Goal: Information Seeking & Learning: Understand process/instructions

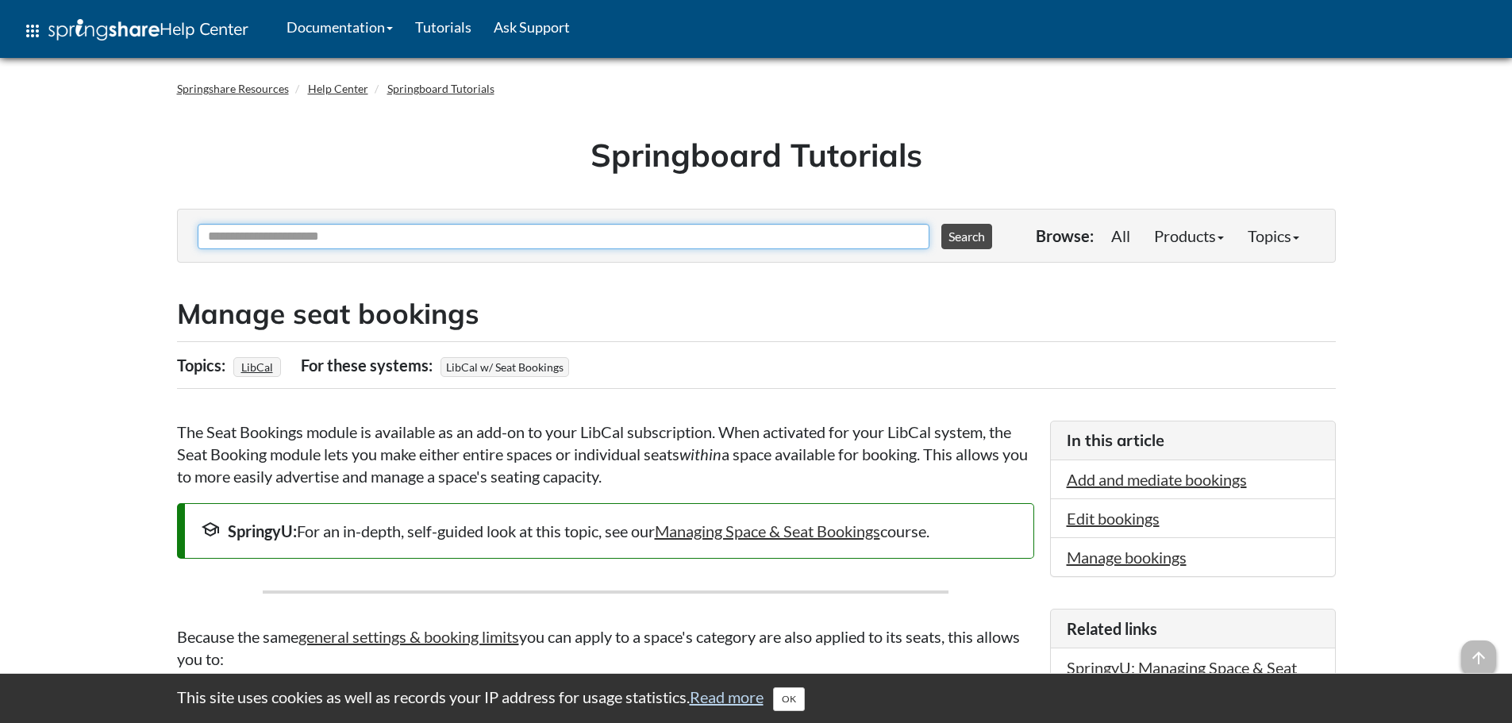
drag, startPoint x: 412, startPoint y: 237, endPoint x: 372, endPoint y: 238, distance: 39.7
click at [372, 238] on input "Ask Another Question" at bounding box center [564, 236] width 732 height 25
click at [399, 229] on input "Ask Another Question" at bounding box center [564, 236] width 732 height 25
type input "**********"
click at [942, 224] on button "Search" at bounding box center [967, 236] width 51 height 25
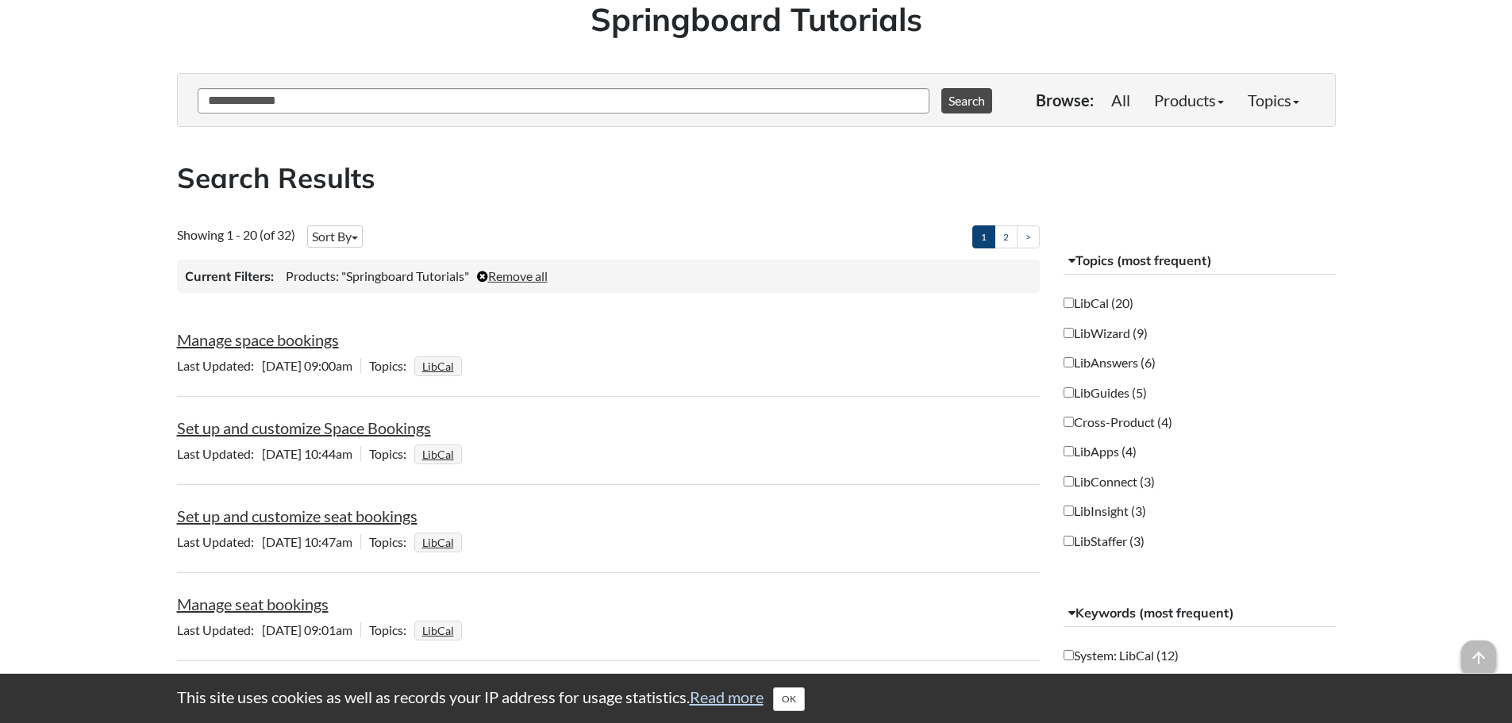
scroll to position [159, 0]
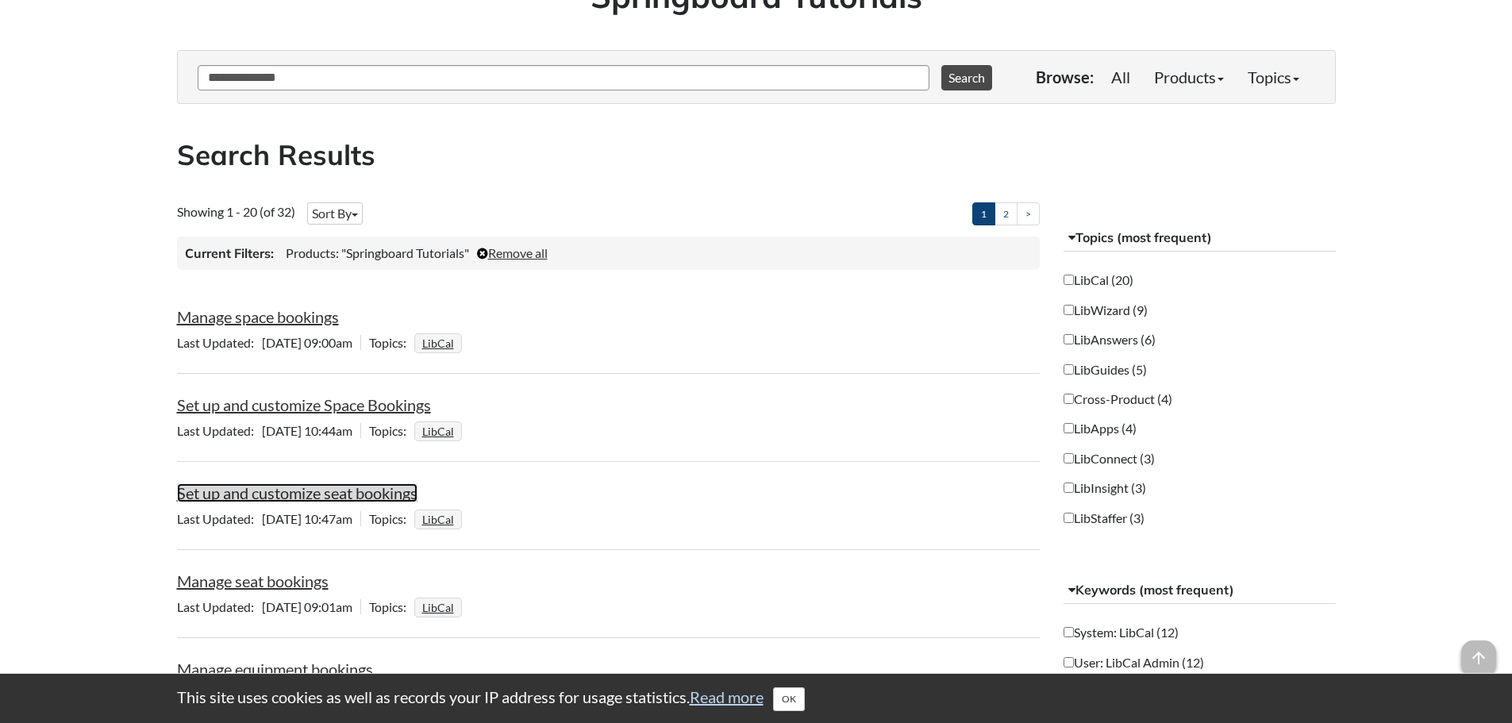
click at [343, 499] on link "Set up and customize seat bookings" at bounding box center [297, 492] width 241 height 19
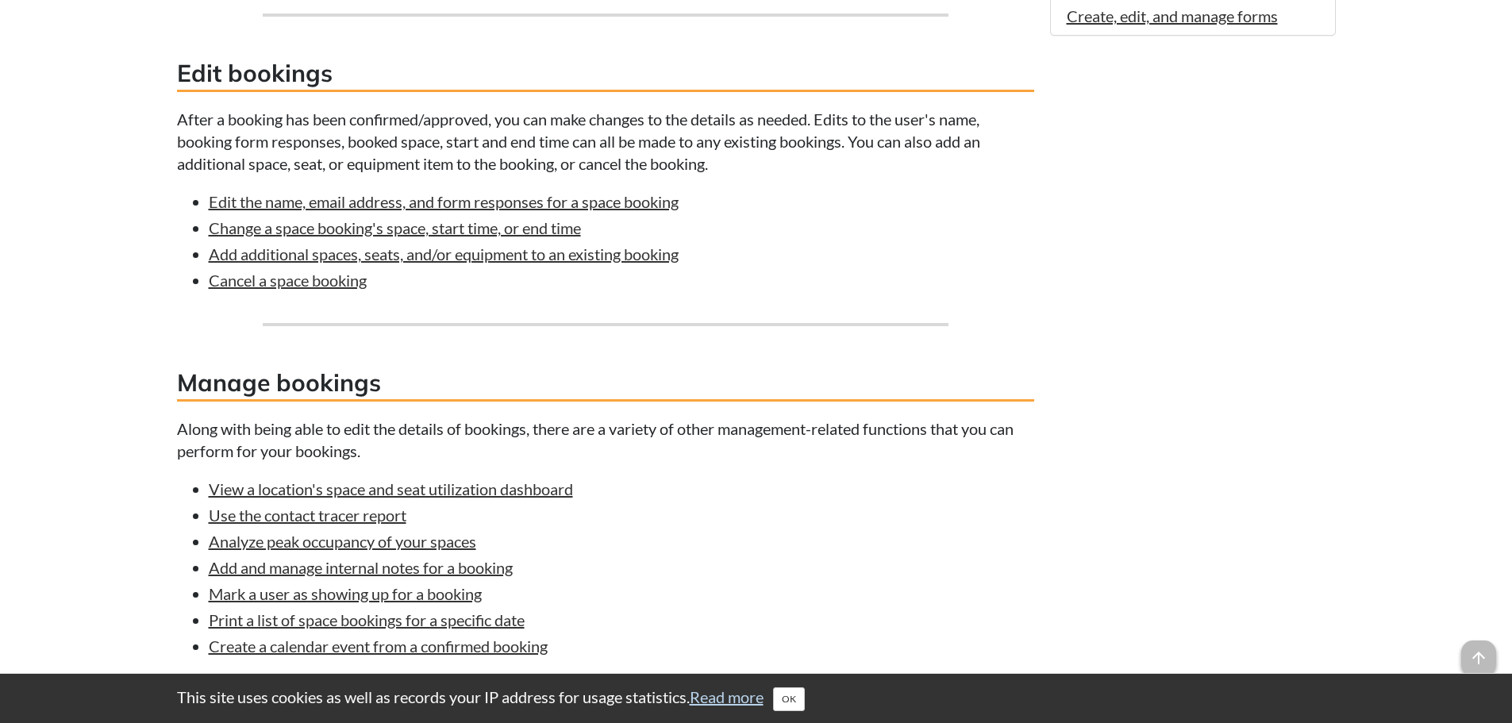
scroll to position [1270, 0]
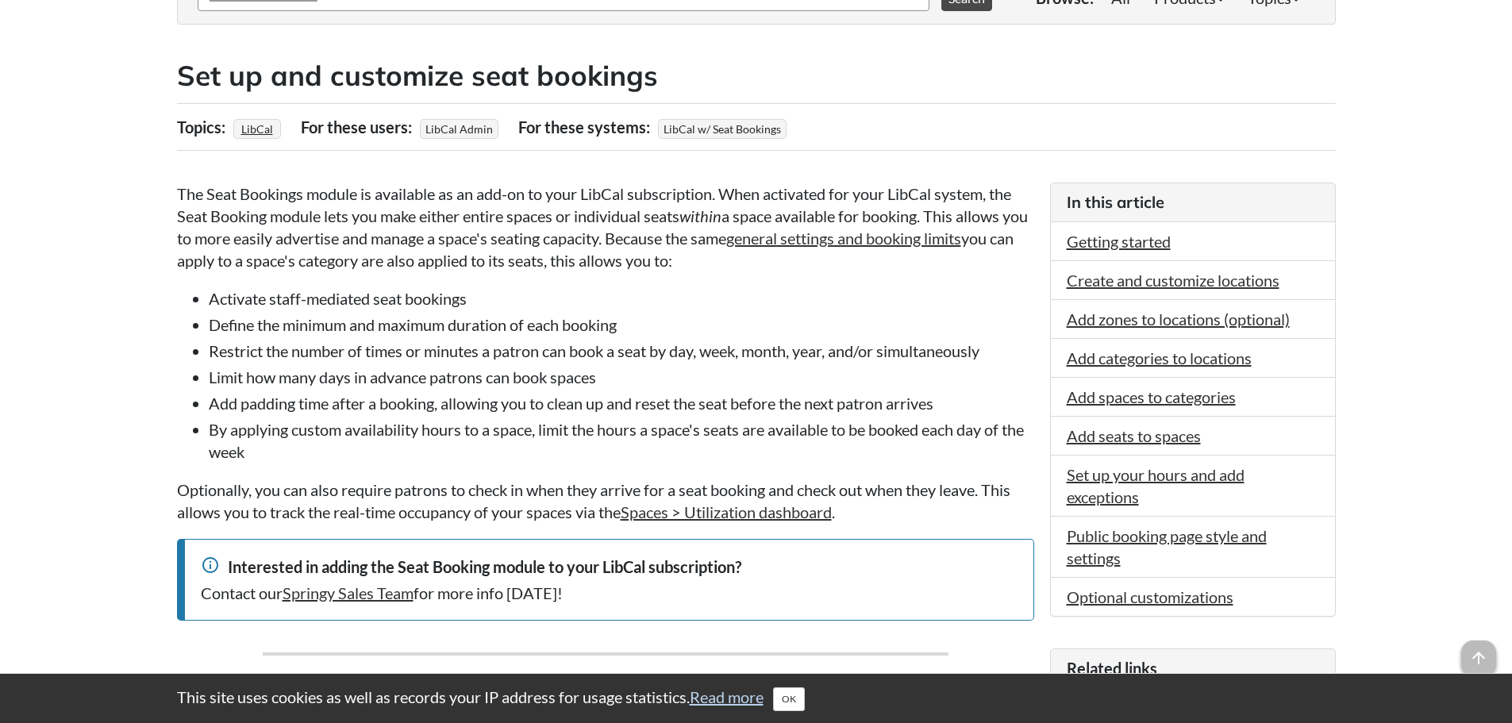
scroll to position [318, 0]
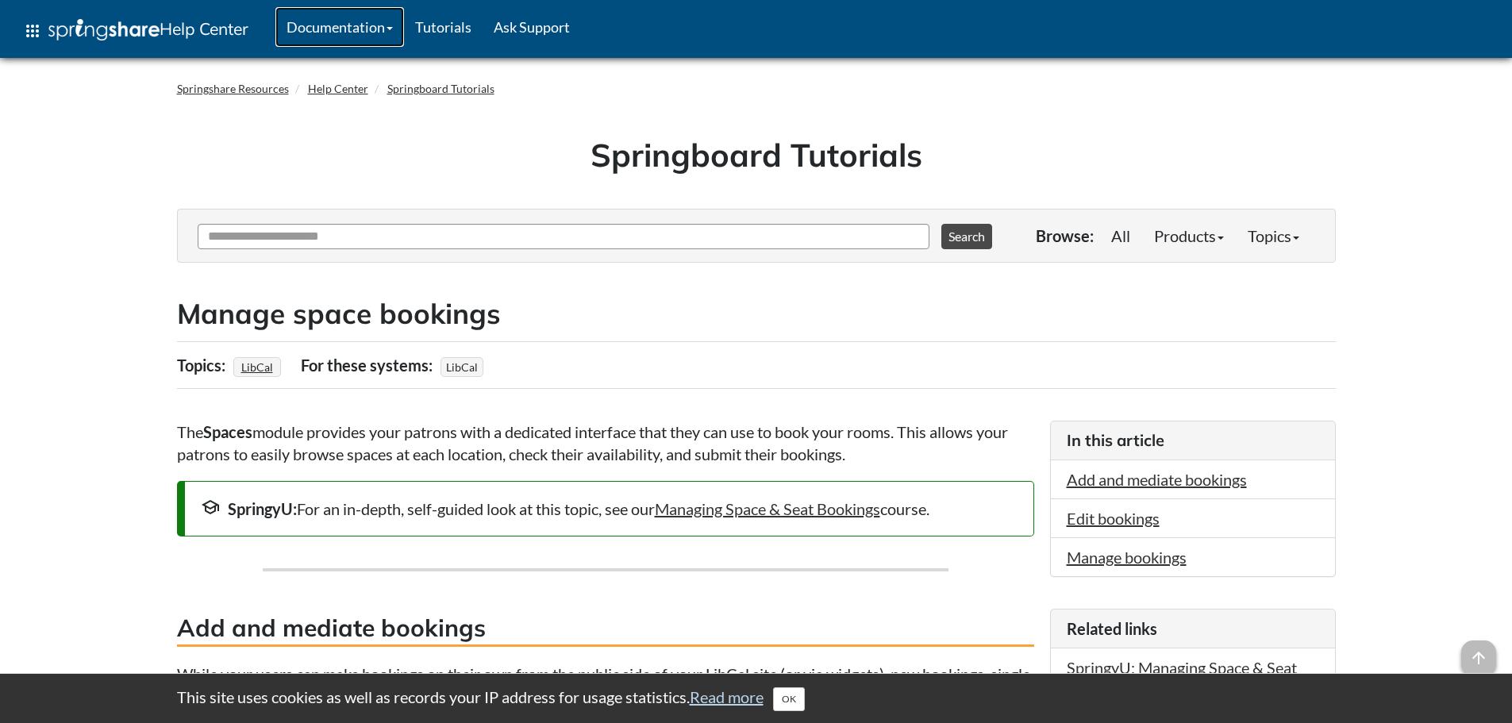
click at [370, 34] on link "Documentation" at bounding box center [339, 27] width 129 height 40
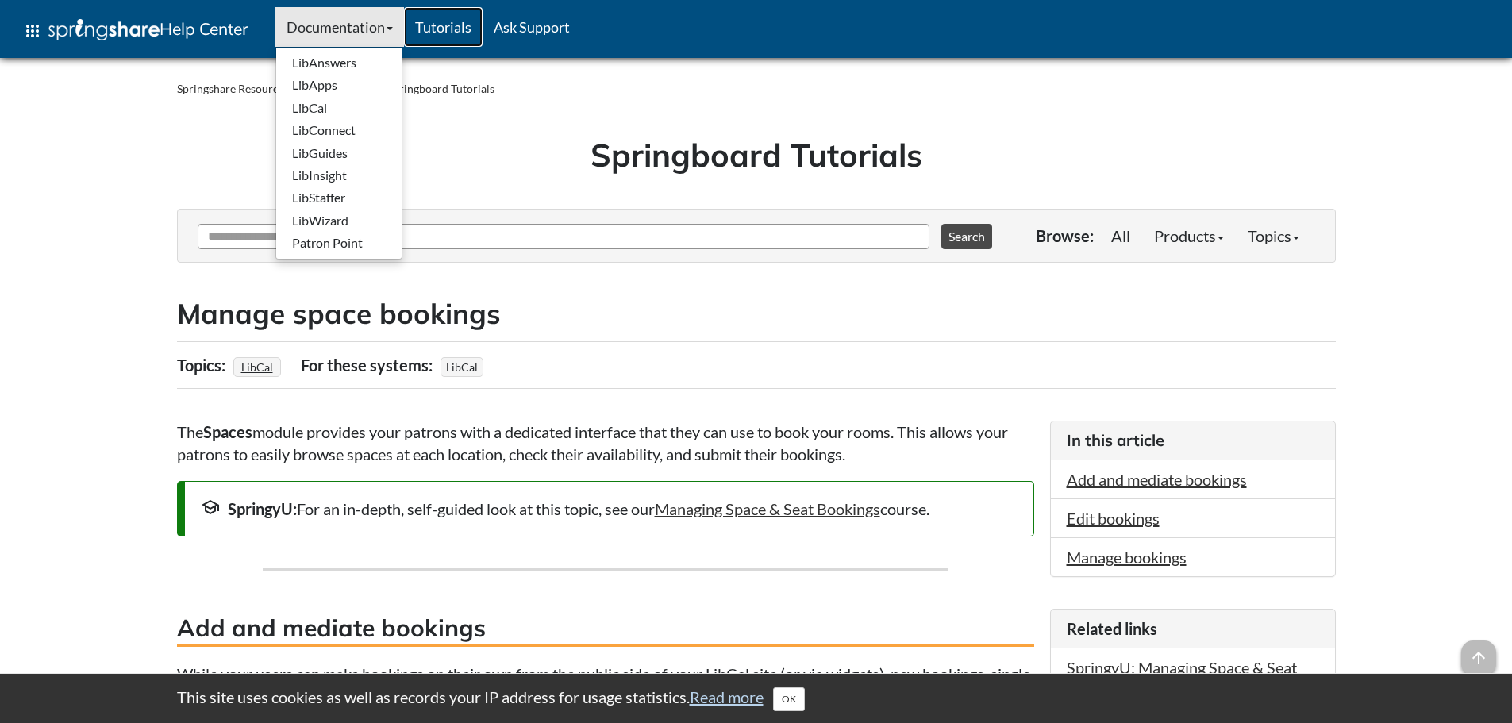
click at [446, 27] on link "Tutorials" at bounding box center [443, 27] width 79 height 40
